Goal: Information Seeking & Learning: Learn about a topic

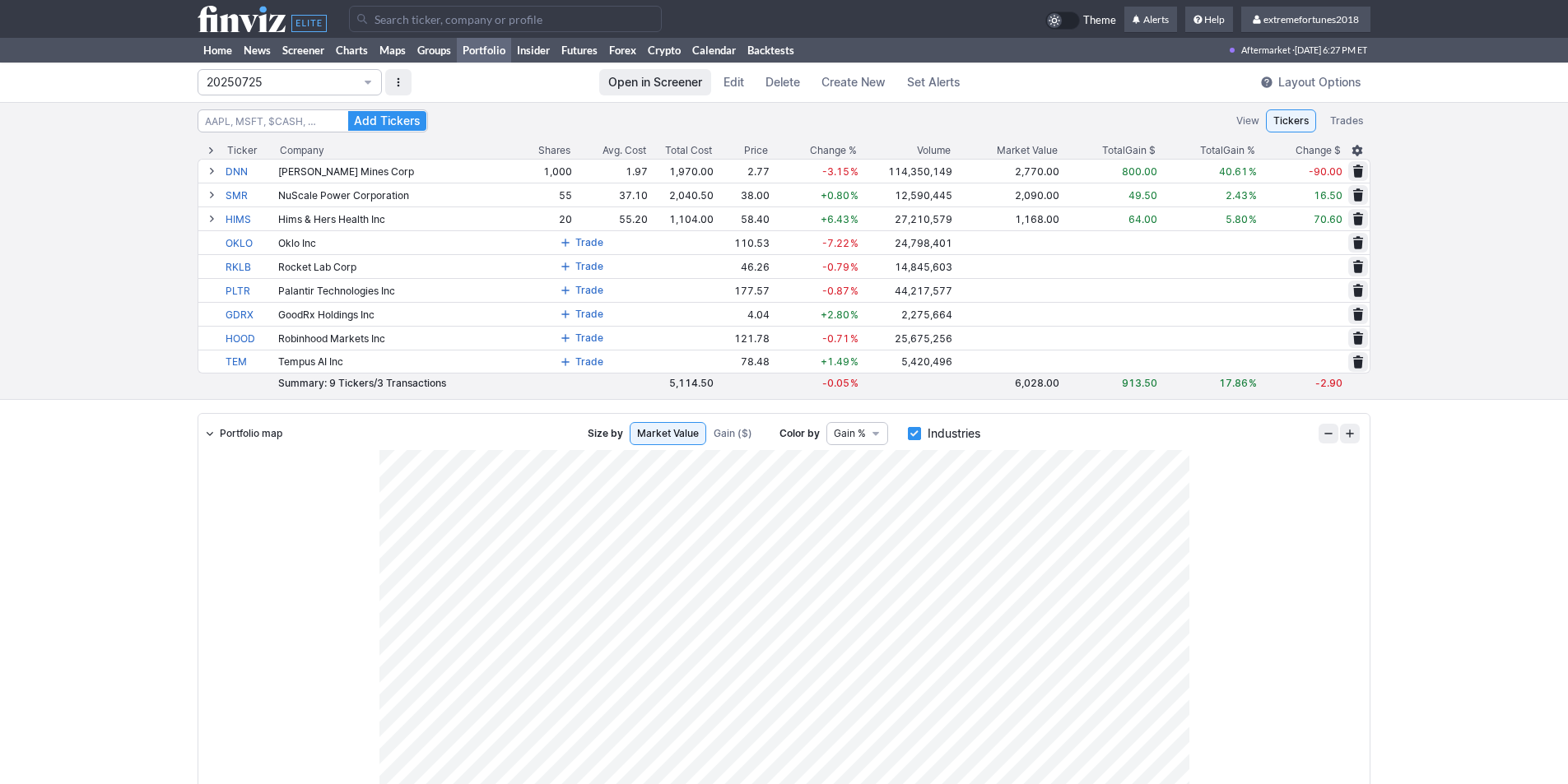
click at [408, 15] on input "Search" at bounding box center [505, 19] width 313 height 26
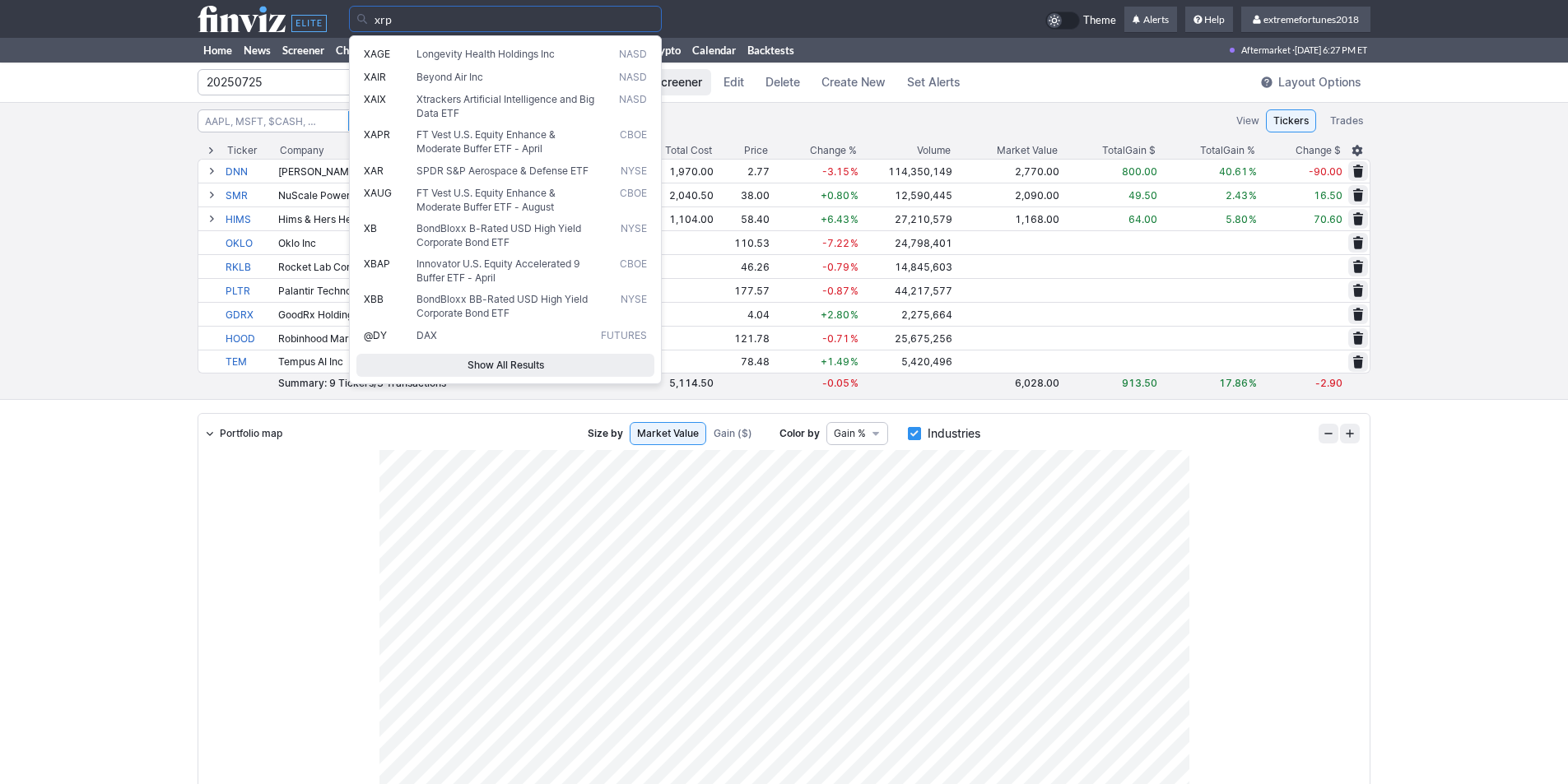
type input "xrp"
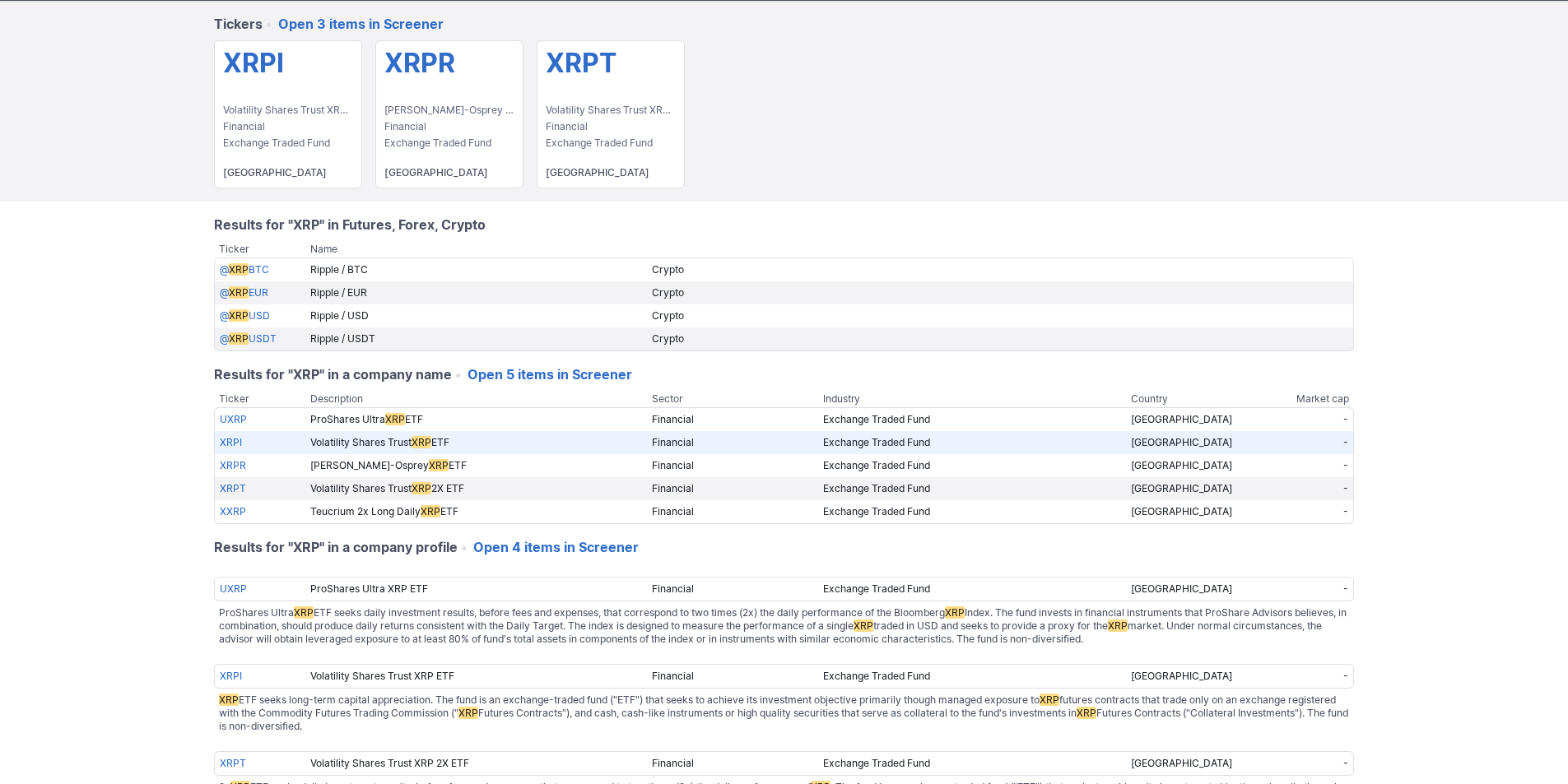
scroll to position [82, 0]
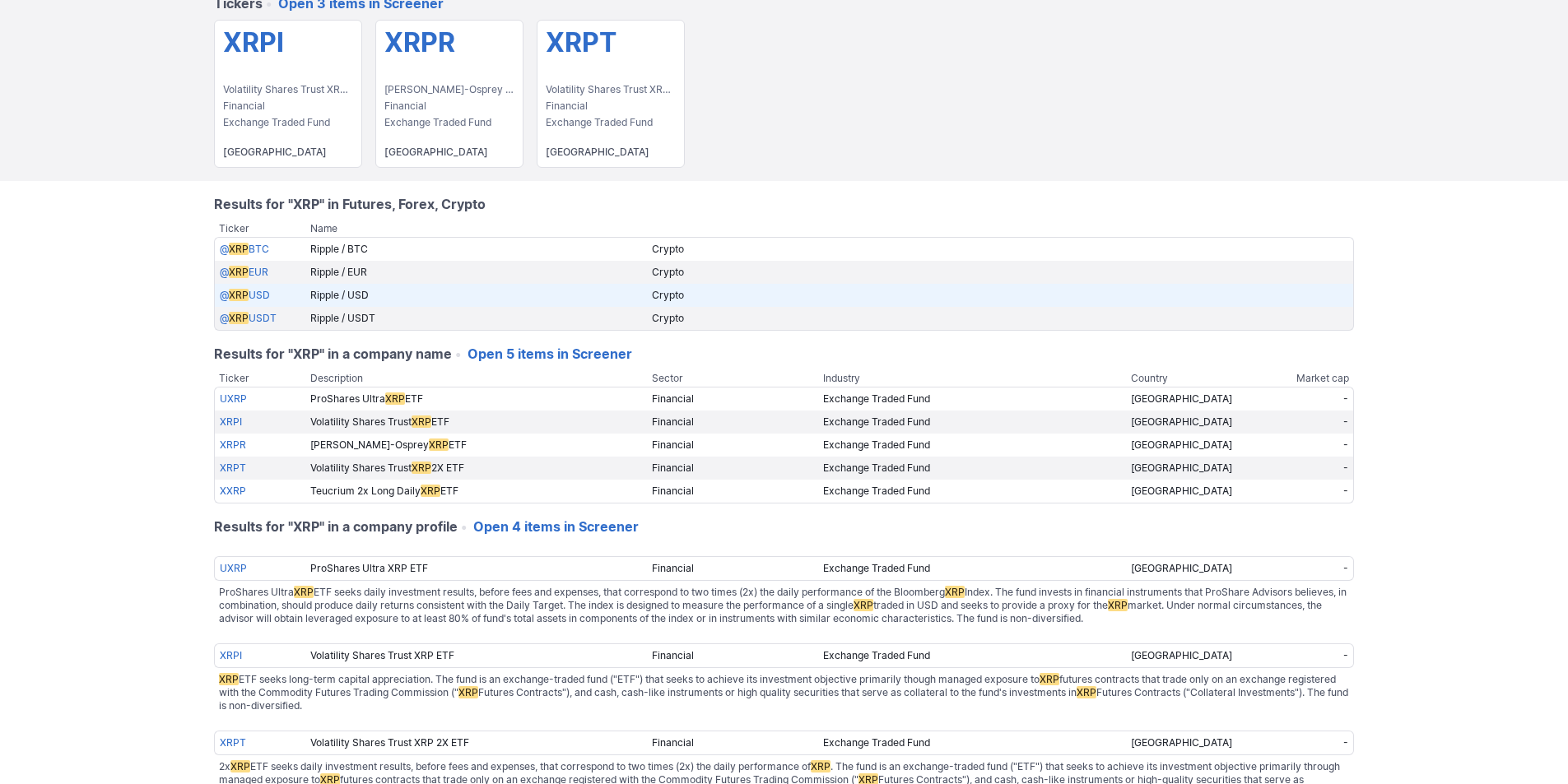
click at [259, 293] on link "@ XRP USD" at bounding box center [244, 294] width 50 height 12
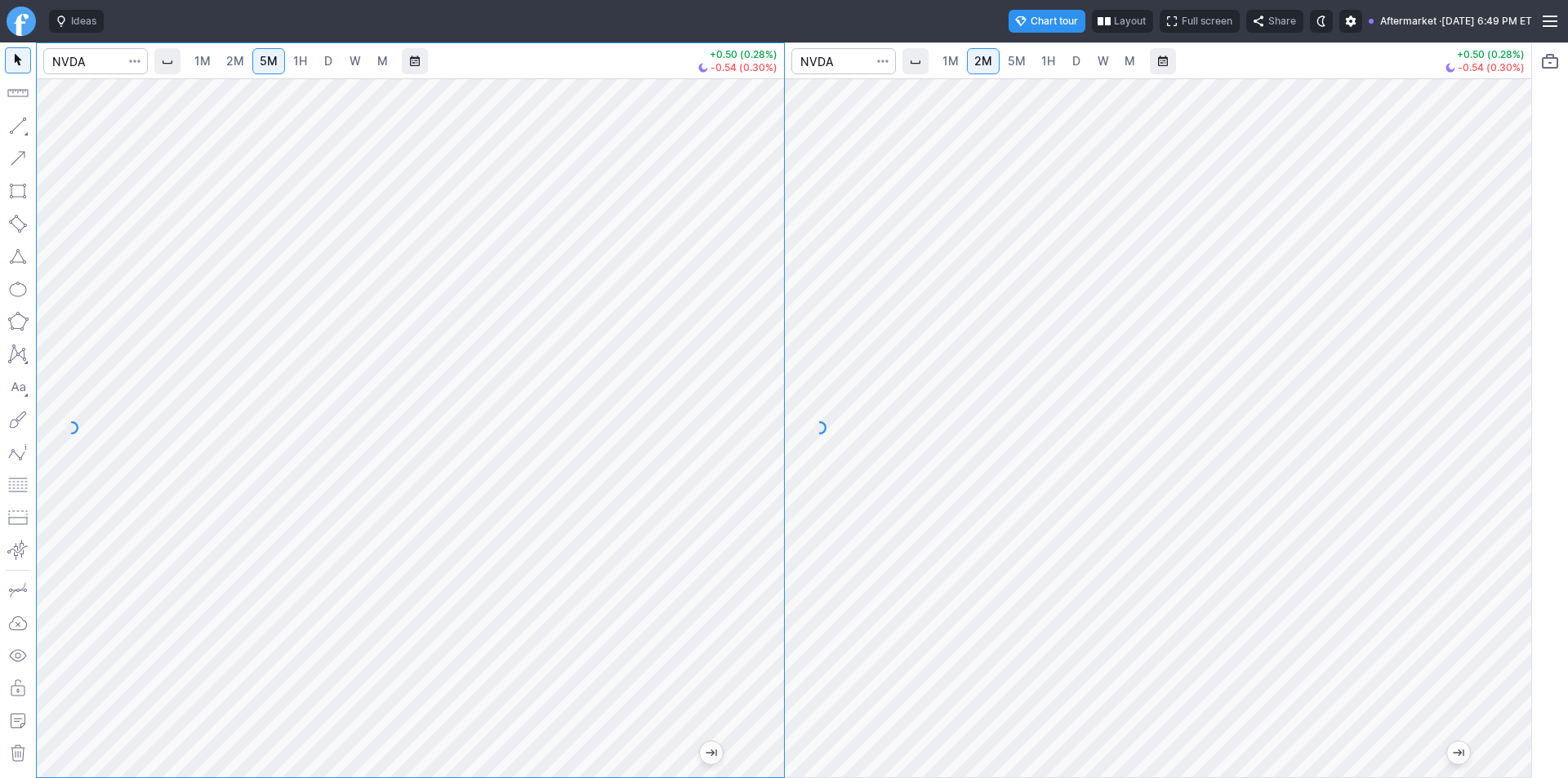
drag, startPoint x: 766, startPoint y: 587, endPoint x: 759, endPoint y: 594, distance: 9.9
click at [759, 594] on div at bounding box center [766, 423] width 34 height 658
click at [749, 588] on div at bounding box center [766, 423] width 34 height 658
drag, startPoint x: 758, startPoint y: 566, endPoint x: 773, endPoint y: 399, distance: 167.7
click at [773, 399] on div at bounding box center [766, 423] width 34 height 658
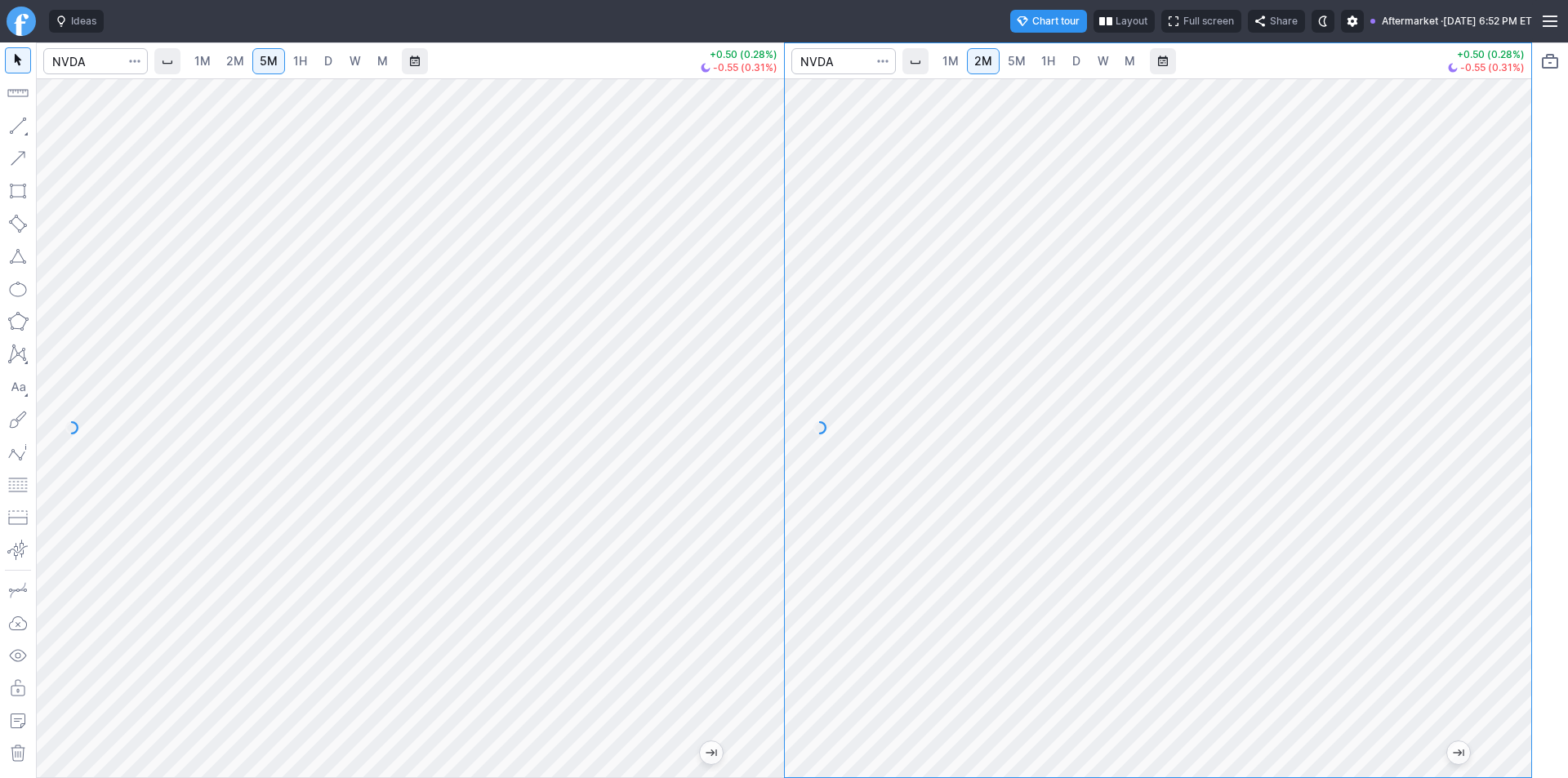
click at [1509, 320] on div at bounding box center [1514, 423] width 34 height 658
click at [955, 69] on span "1M" at bounding box center [950, 61] width 16 height 16
click at [1501, 456] on div at bounding box center [1514, 423] width 34 height 658
drag, startPoint x: 762, startPoint y: 210, endPoint x: 759, endPoint y: 219, distance: 9.5
click at [764, 216] on div at bounding box center [766, 423] width 34 height 658
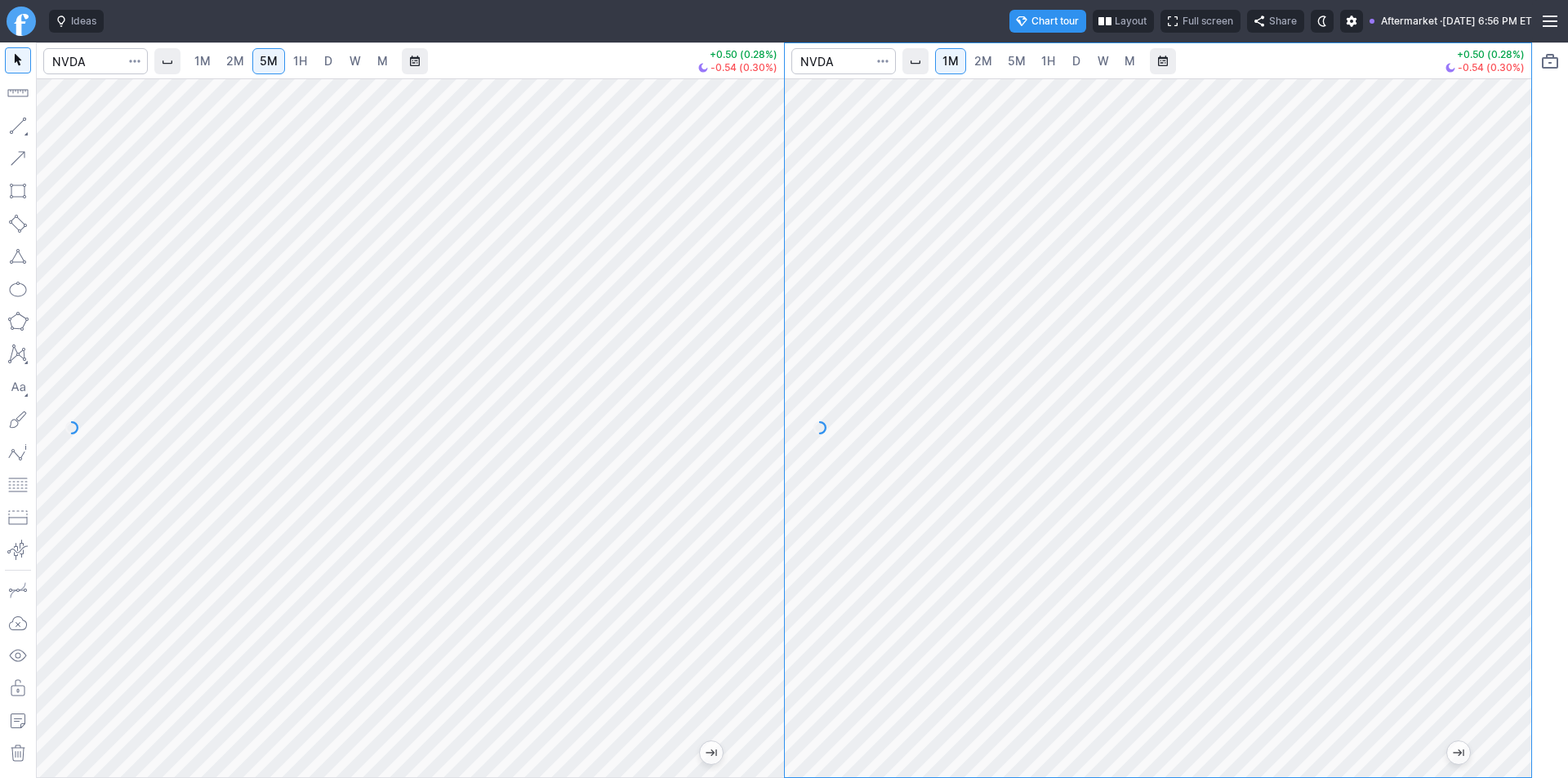
click at [1490, 515] on div at bounding box center [1158, 427] width 748 height 698
drag, startPoint x: 1523, startPoint y: 379, endPoint x: 1512, endPoint y: 402, distance: 25.5
click at [1512, 402] on div at bounding box center [1514, 423] width 34 height 658
click at [724, 507] on div at bounding box center [411, 427] width 748 height 698
drag, startPoint x: 1509, startPoint y: 470, endPoint x: 1506, endPoint y: 552, distance: 82.1
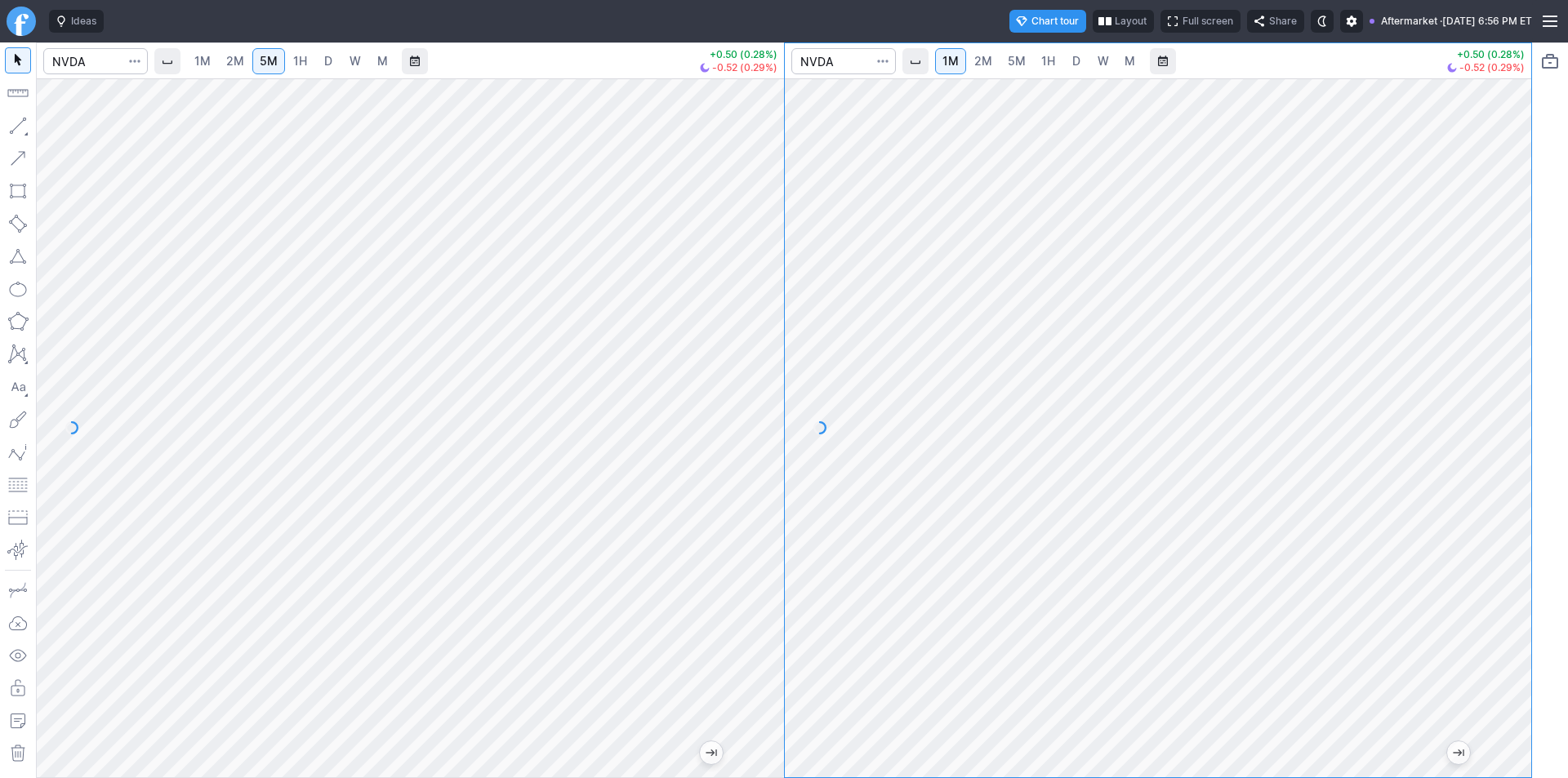
click at [1506, 552] on div at bounding box center [1514, 423] width 34 height 658
click at [1515, 437] on div at bounding box center [1514, 423] width 34 height 658
drag, startPoint x: 1507, startPoint y: 568, endPoint x: 1501, endPoint y: 502, distance: 66.3
click at [1501, 502] on div at bounding box center [1514, 423] width 34 height 658
click at [1471, 524] on div at bounding box center [1158, 427] width 748 height 698
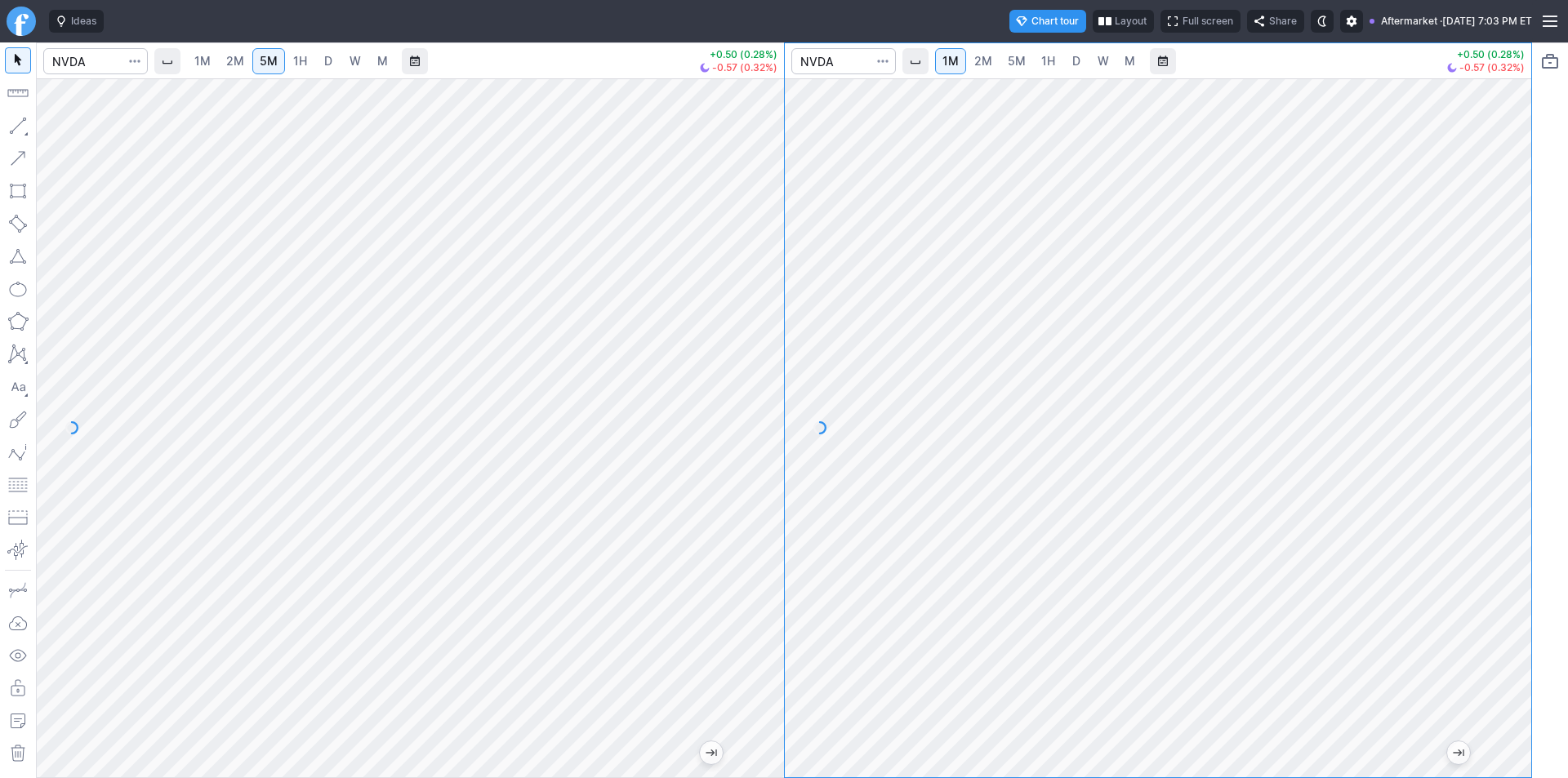
click at [1502, 621] on div at bounding box center [1514, 423] width 34 height 658
click at [1494, 524] on div at bounding box center [1158, 427] width 748 height 698
click at [1506, 644] on div at bounding box center [1514, 423] width 34 height 658
click at [1032, 482] on div at bounding box center [1158, 427] width 748 height 698
click at [1496, 524] on div at bounding box center [1158, 427] width 748 height 698
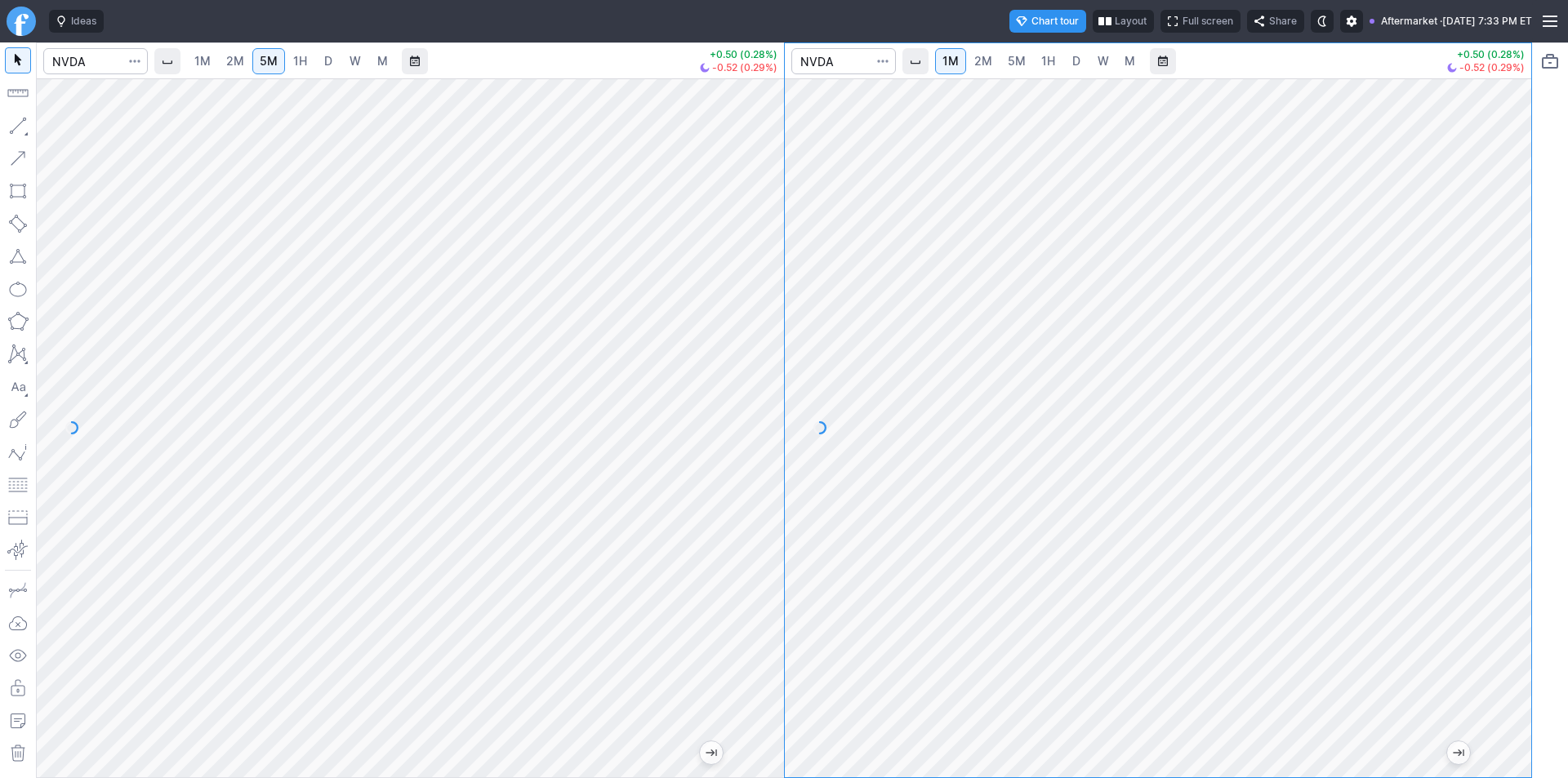
drag, startPoint x: 1511, startPoint y: 494, endPoint x: 1509, endPoint y: 479, distance: 15.1
click at [1509, 479] on div at bounding box center [1514, 423] width 34 height 658
click at [1528, 607] on div at bounding box center [1158, 427] width 748 height 698
click at [774, 580] on div at bounding box center [766, 423] width 34 height 658
drag, startPoint x: 1520, startPoint y: 464, endPoint x: 1501, endPoint y: 494, distance: 35.5
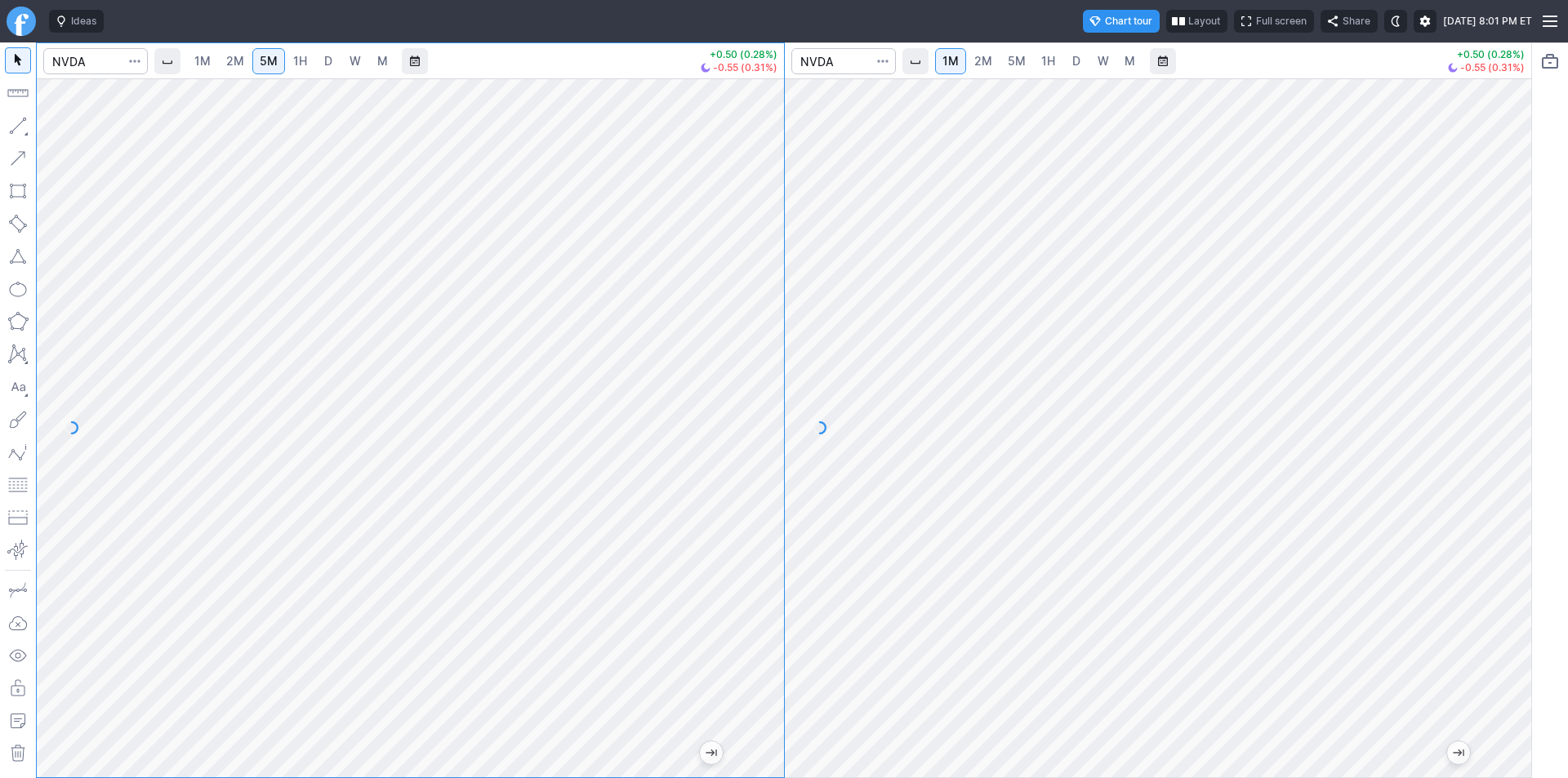
click at [1501, 494] on div at bounding box center [1514, 423] width 34 height 658
drag, startPoint x: 775, startPoint y: 548, endPoint x: 762, endPoint y: 433, distance: 115.7
click at [779, 458] on div at bounding box center [766, 423] width 34 height 658
drag, startPoint x: 1518, startPoint y: 542, endPoint x: 1509, endPoint y: 485, distance: 57.7
click at [1509, 485] on div at bounding box center [1514, 423] width 34 height 658
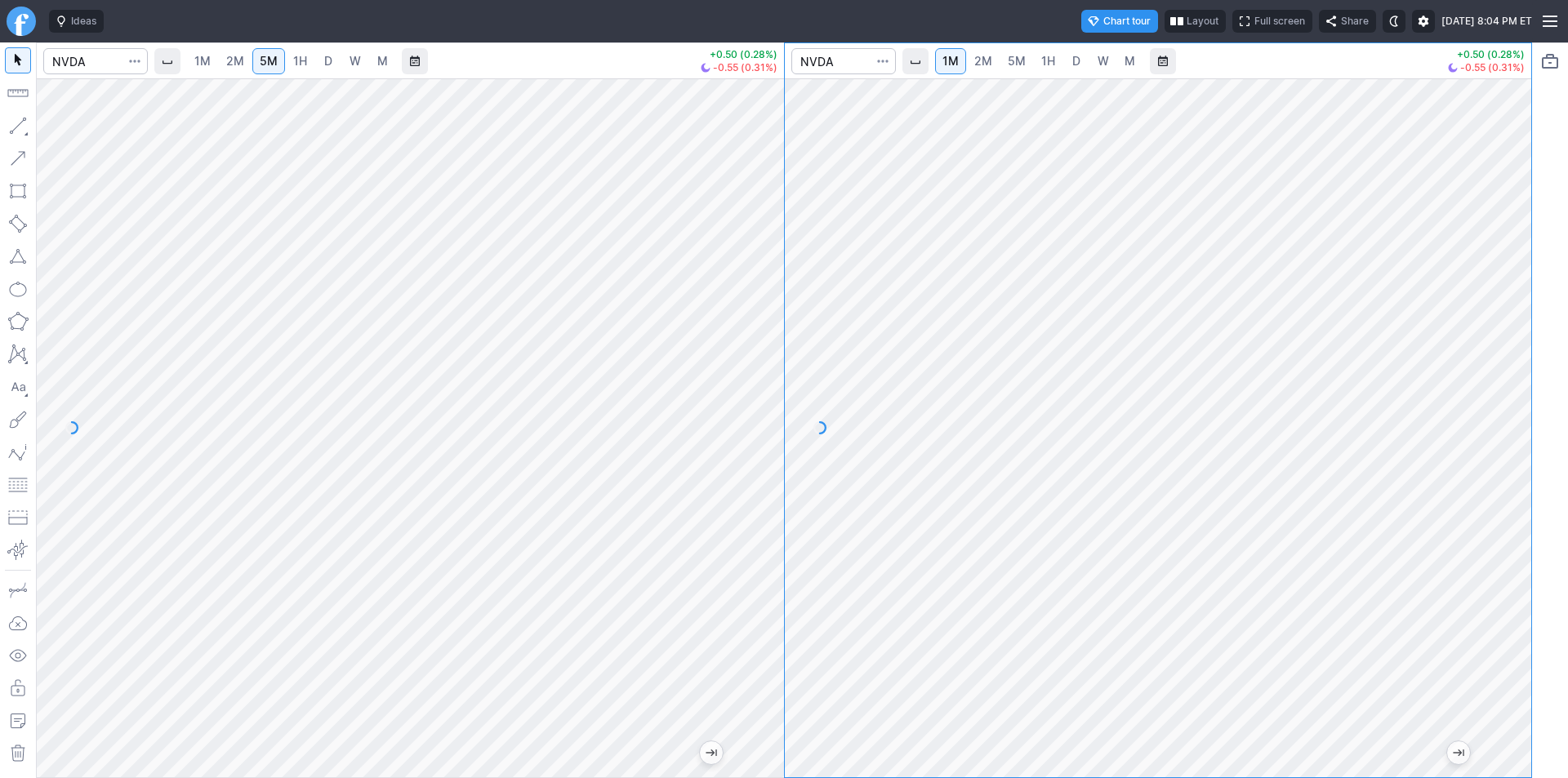
drag, startPoint x: 757, startPoint y: 507, endPoint x: 766, endPoint y: 441, distance: 66.6
click at [766, 441] on div at bounding box center [766, 423] width 34 height 658
click at [772, 593] on div at bounding box center [766, 423] width 34 height 658
click at [655, 424] on div "1M 2M 5M 1H D W M +0.50 (0.28%) -0.55 (0.31%) 1M 2M 5M 1H D W M +0.50 (0.28%) -…" at bounding box center [784, 410] width 1496 height 735
click at [767, 272] on div "1M 2M 5M 1H D W M +0.50 (0.28%) -0.55 (0.31%) 1M 2M 5M 1H D W M +0.50 (0.28%) -…" at bounding box center [784, 410] width 1496 height 735
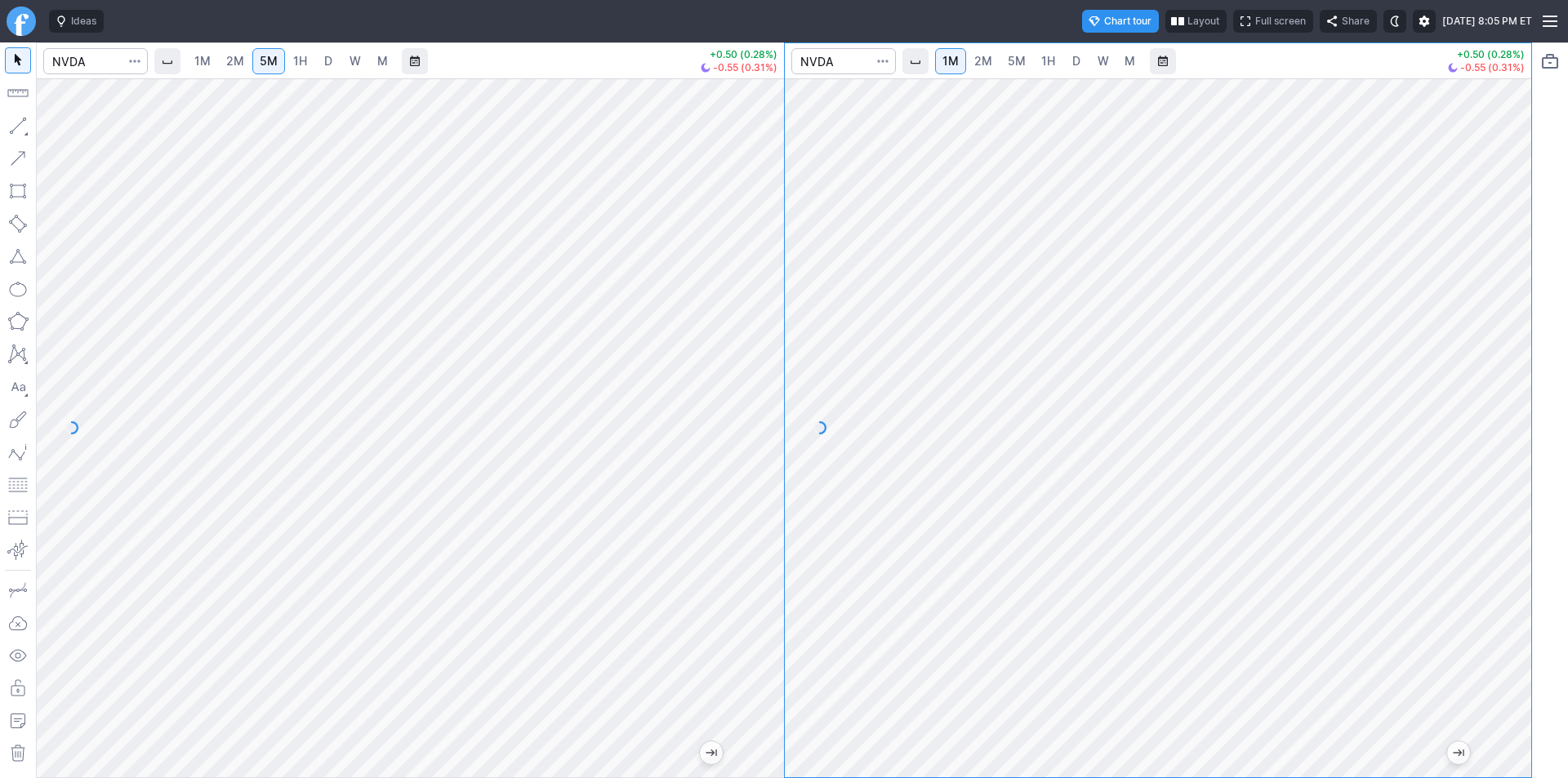
click at [661, 386] on div "1M 2M 5M 1H D W M +0.50 (0.28%) -0.55 (0.31%) 1M 2M 5M 1H D W M +0.50 (0.28%) -…" at bounding box center [784, 410] width 1496 height 735
click at [710, 391] on div "1M 2M 5M 1H D W M +0.50 (0.28%) -0.55 (0.31%) 1M 2M 5M 1H D W M +0.50 (0.28%) -…" at bounding box center [784, 410] width 1496 height 735
click at [707, 468] on div "1M 2M 5M 1H D W M +0.50 (0.28%) -0.55 (0.31%) 1M 2M 5M 1H D W M +0.50 (0.28%) -…" at bounding box center [784, 410] width 1496 height 735
click at [746, 510] on div "1M 2M 5M 1H D W M +0.50 (0.28%) -0.55 (0.31%) 1M 2M 5M 1H D W M +0.50 (0.28%) -…" at bounding box center [784, 410] width 1496 height 735
